Goal: Information Seeking & Learning: Find specific fact

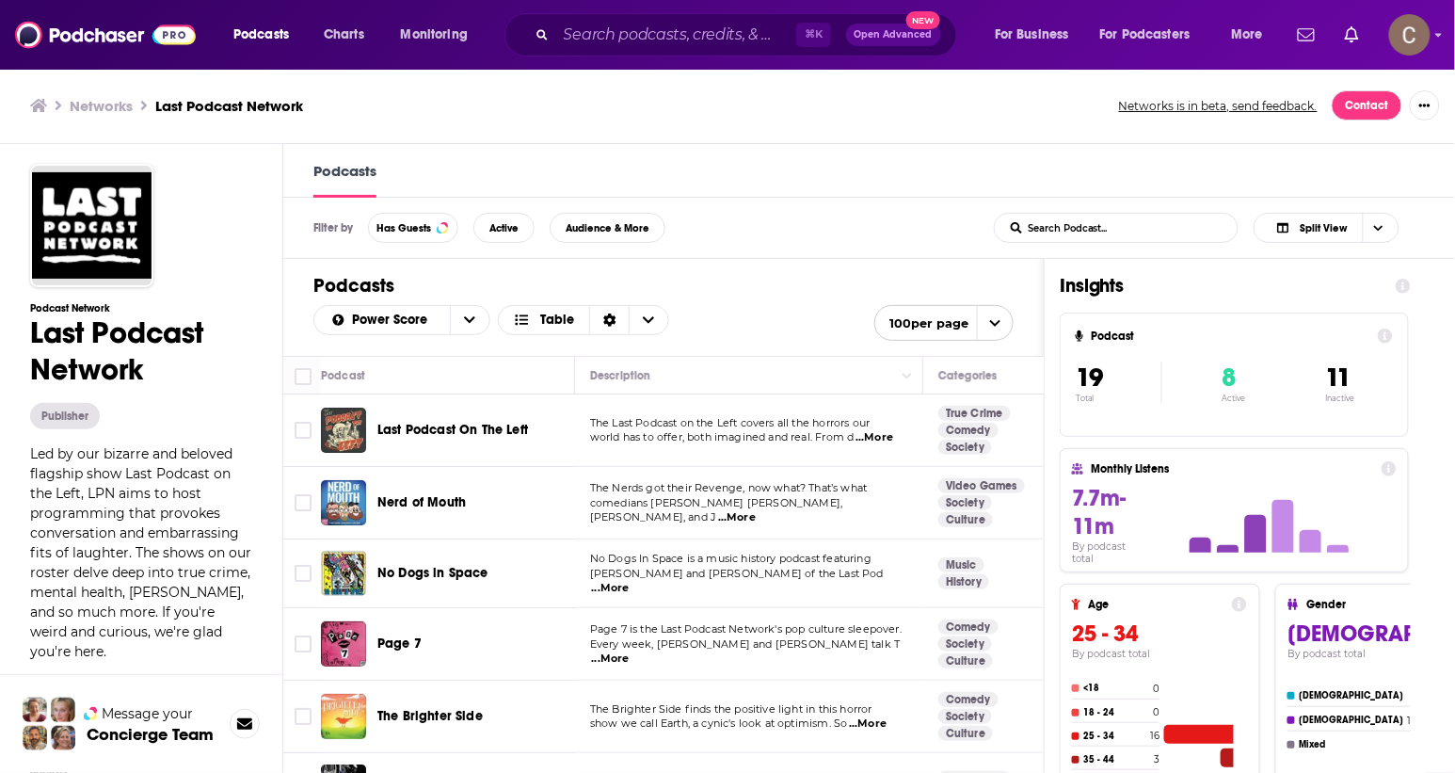
click at [444, 425] on span "Last Podcast On The Left" at bounding box center [452, 430] width 151 height 16
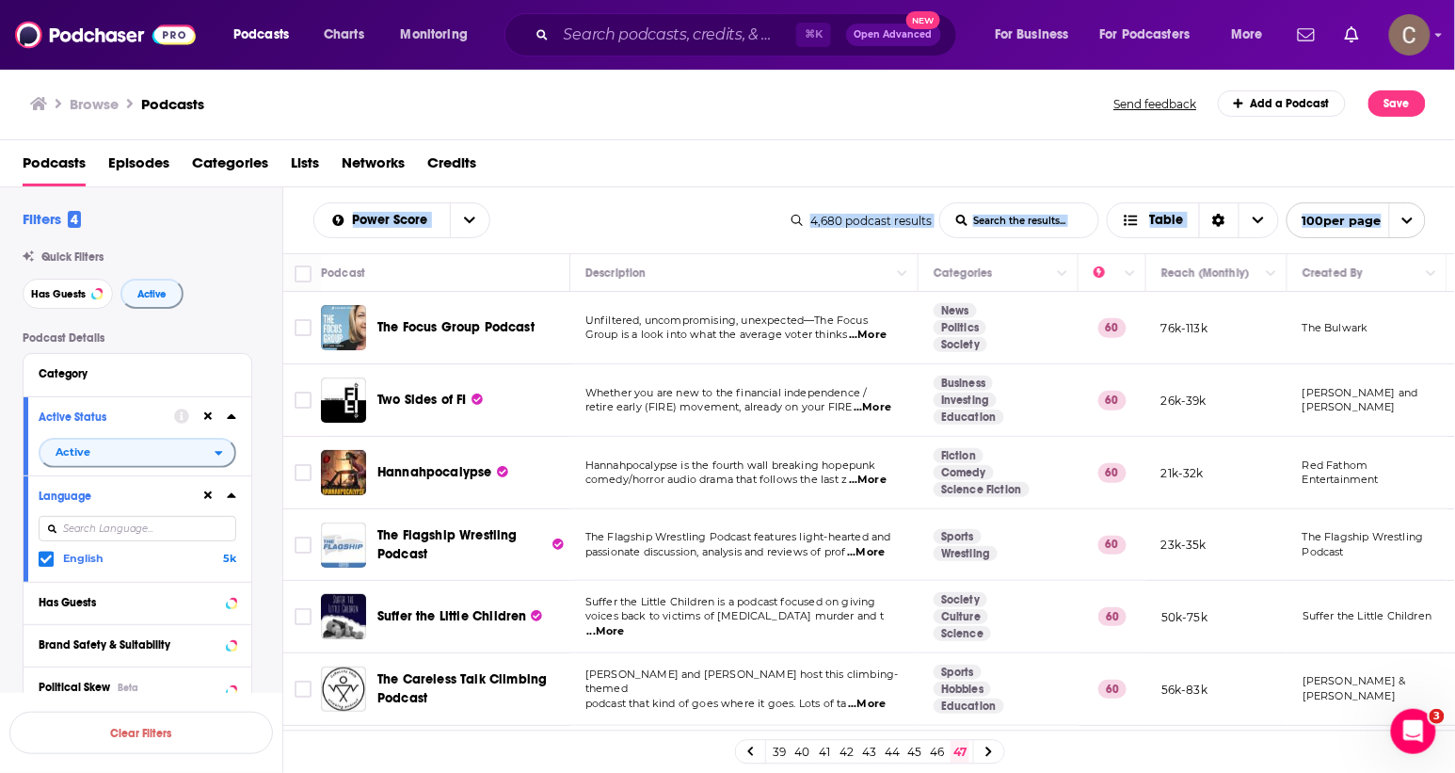
scroll to position [34, 205]
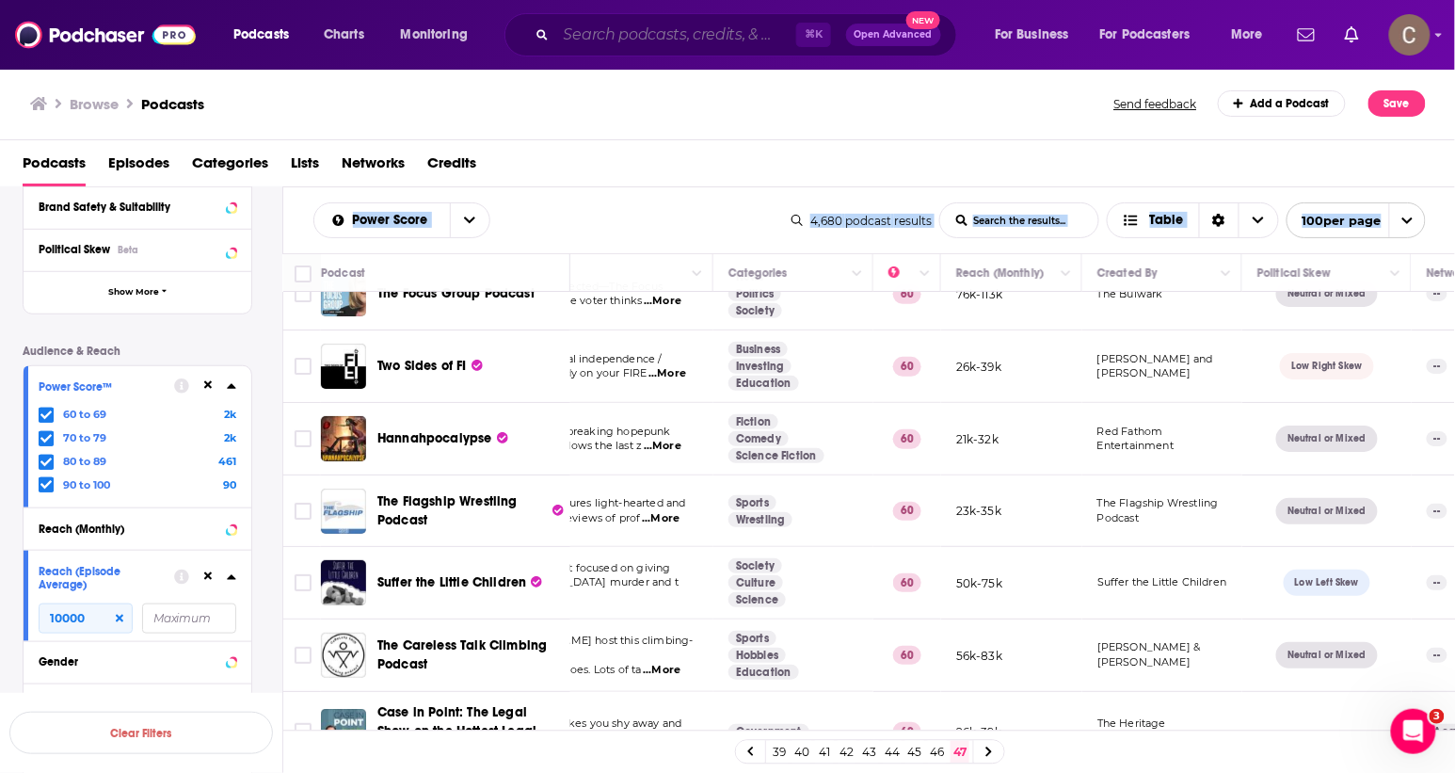
click at [609, 29] on input "Search podcasts, credits, & more..." at bounding box center [676, 35] width 240 height 30
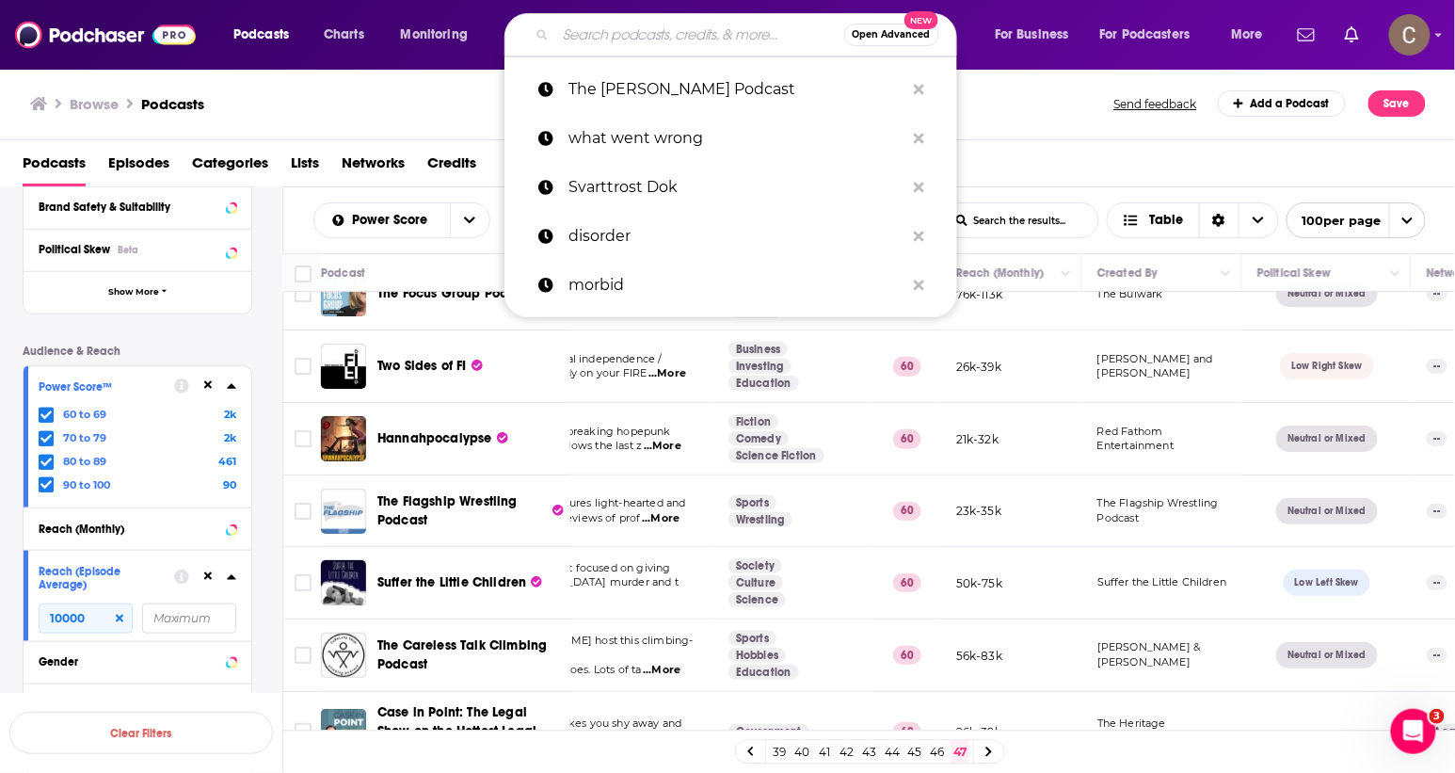
paste input "Passe Ta PASS"
type input "Passe Ta PASS"
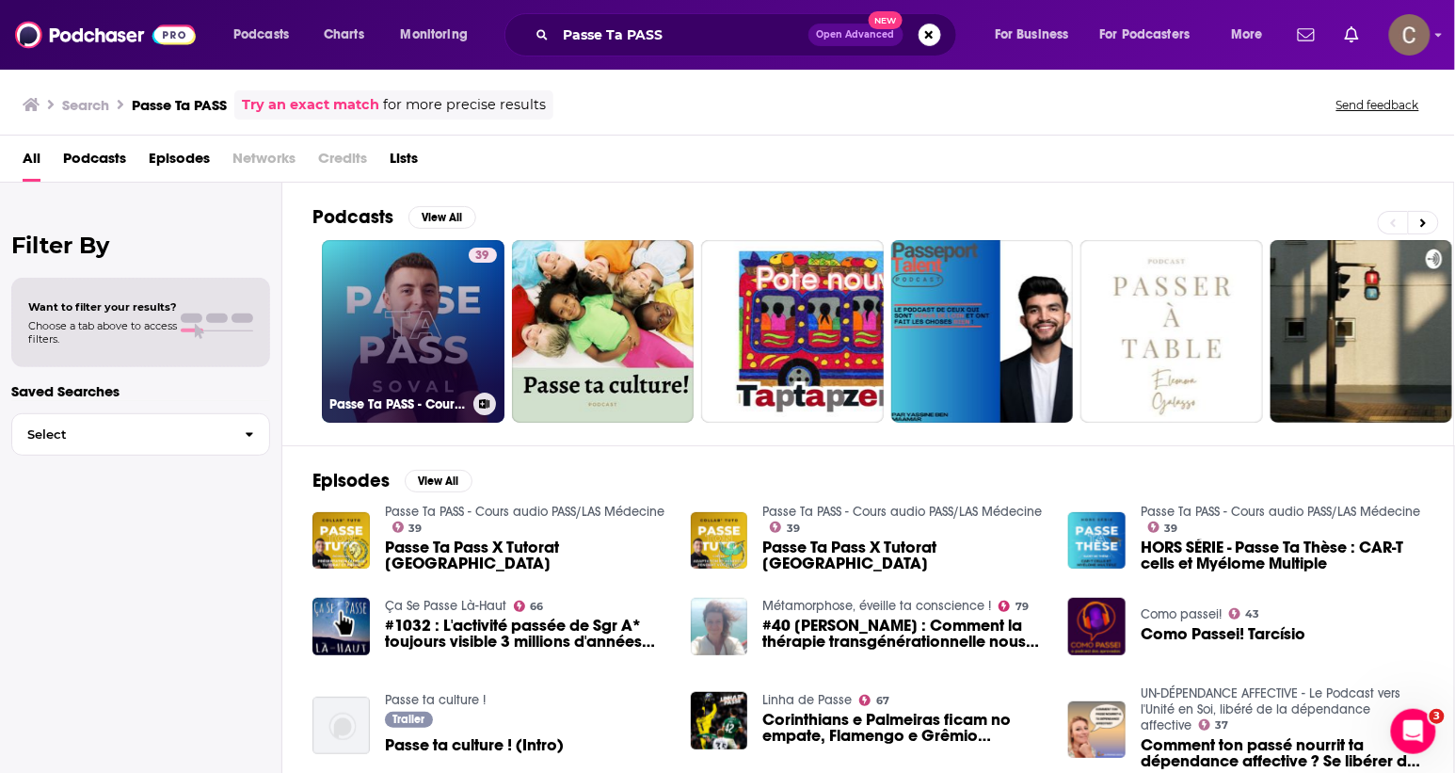
click at [425, 329] on link "39 Passe Ta PASS - Cours audio PASS/LAS Médecine" at bounding box center [413, 331] width 183 height 183
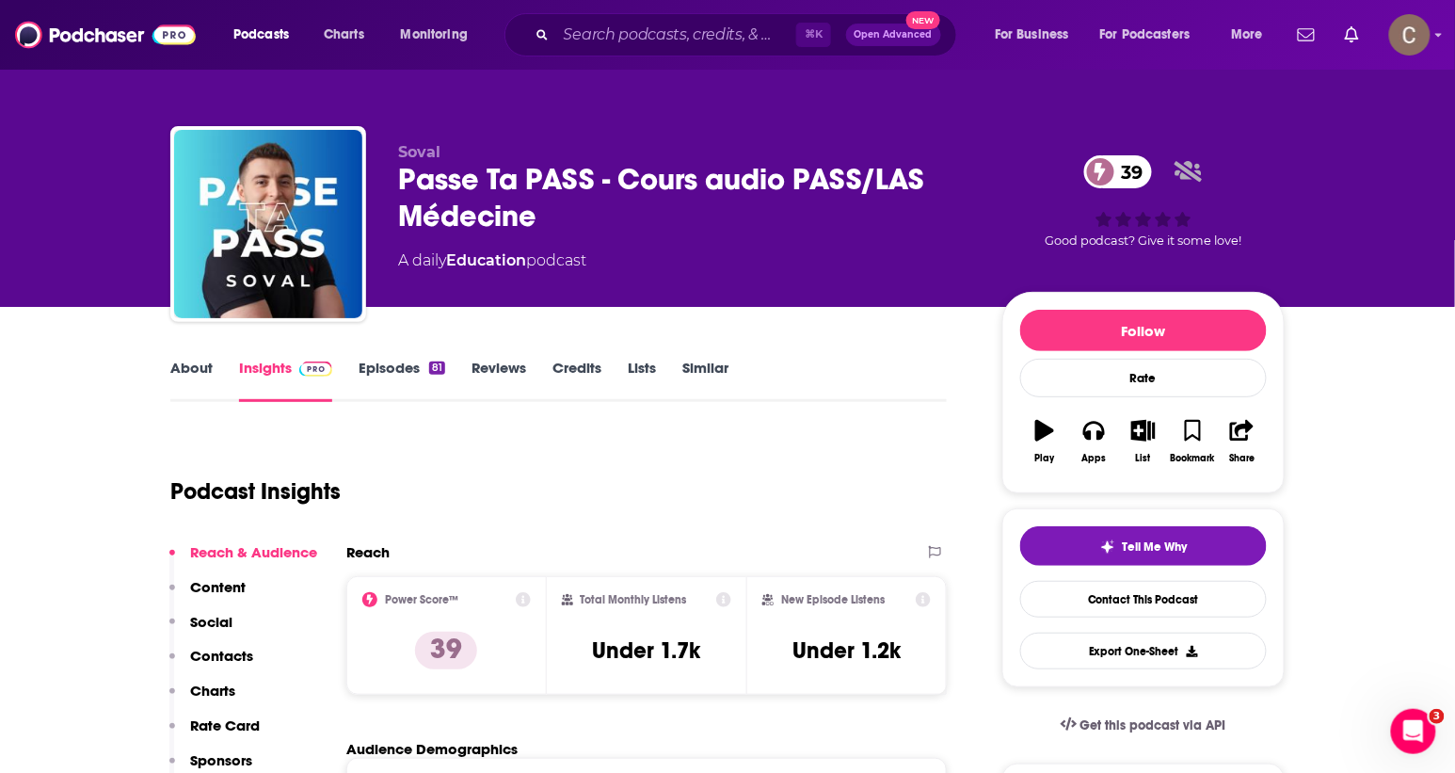
click at [176, 360] on link "About" at bounding box center [191, 380] width 42 height 43
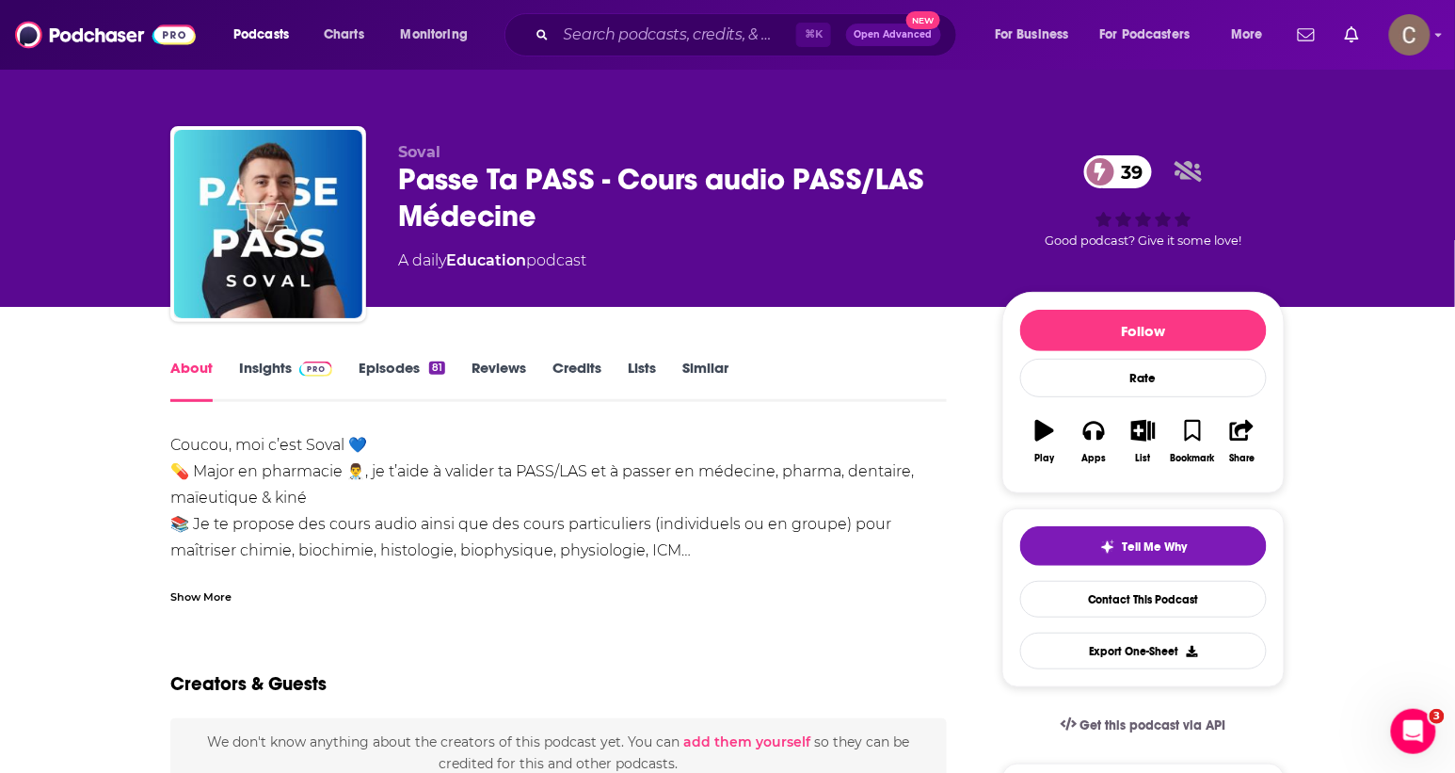
click at [222, 602] on div "Show More" at bounding box center [200, 595] width 61 height 18
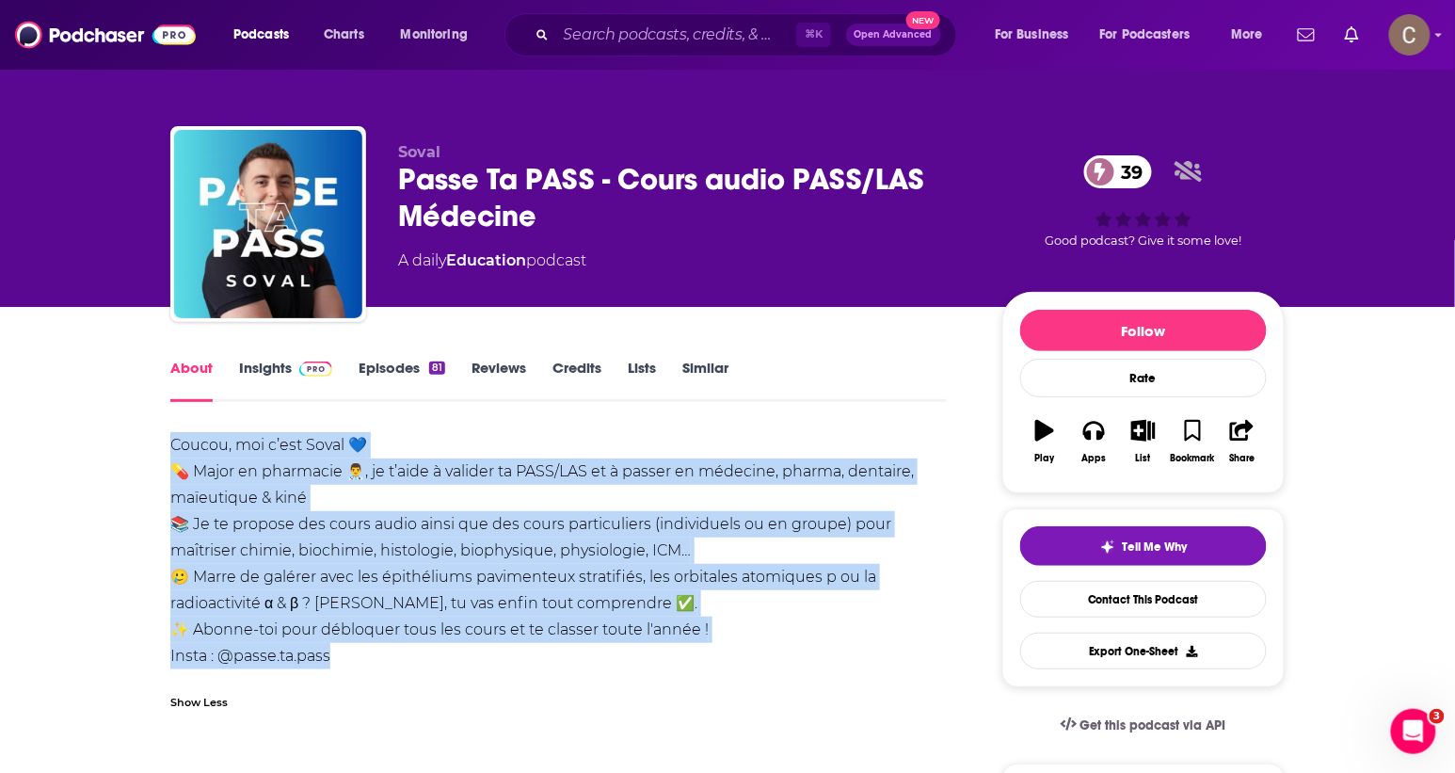
drag, startPoint x: 499, startPoint y: 658, endPoint x: 133, endPoint y: 444, distance: 424.0
copy div "Coucou, moi c’est Soval 💙 💊 Major en pharmacie 👨‍⚕️, je t’aide à valider ta PAS…"
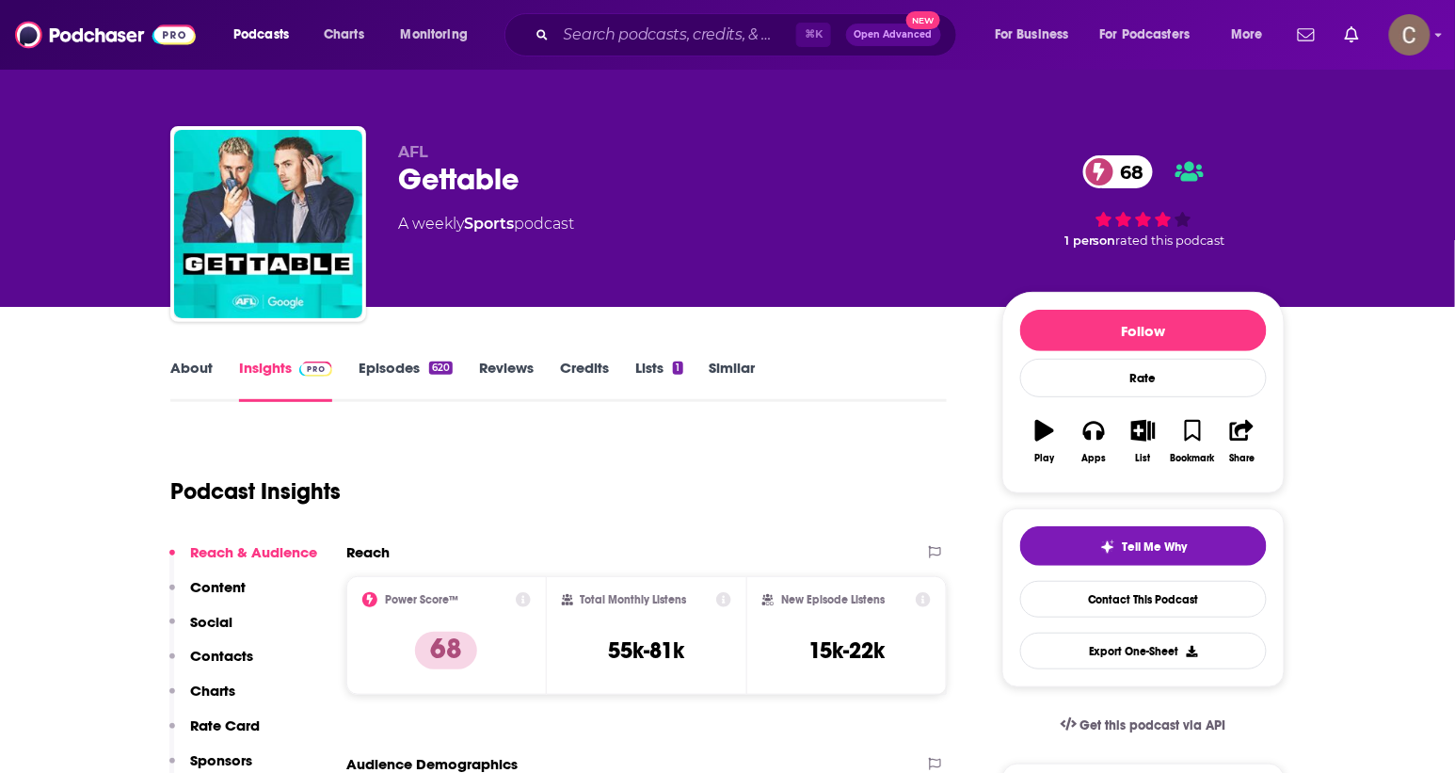
click at [184, 369] on link "About" at bounding box center [191, 380] width 42 height 43
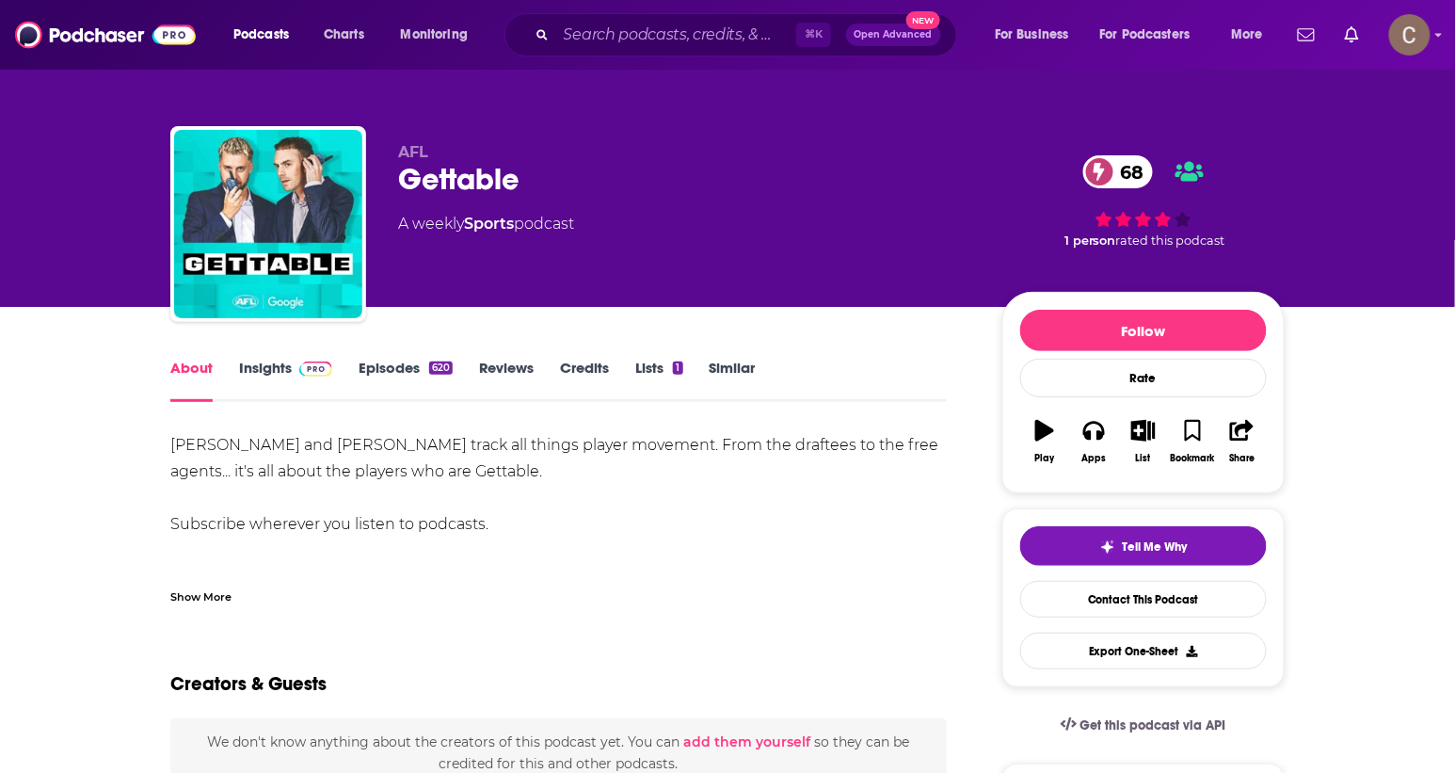
click at [217, 597] on div "Show More" at bounding box center [200, 595] width 61 height 18
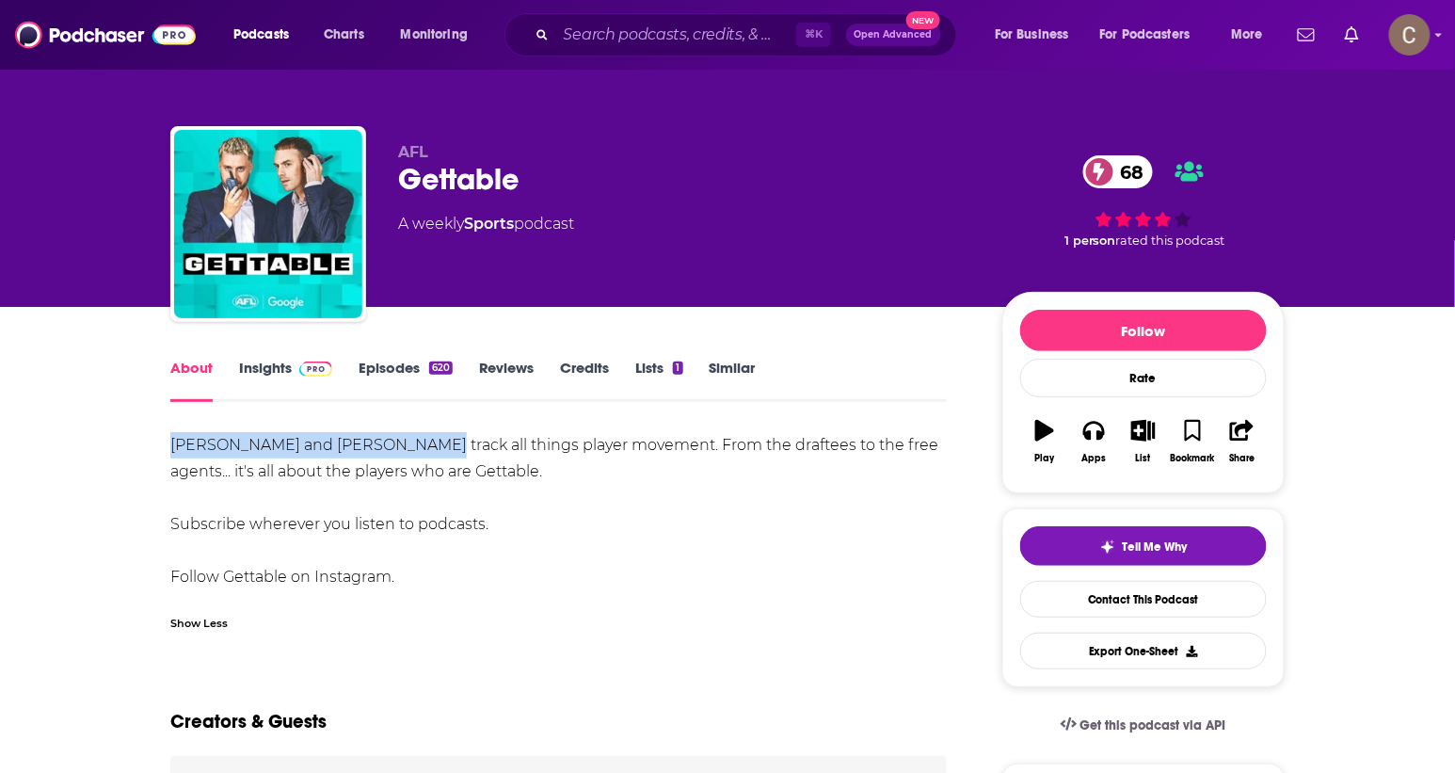
drag, startPoint x: 416, startPoint y: 441, endPoint x: 165, endPoint y: 448, distance: 251.4
copy div "[PERSON_NAME] and [PERSON_NAME]"
